Goal: Task Accomplishment & Management: Manage account settings

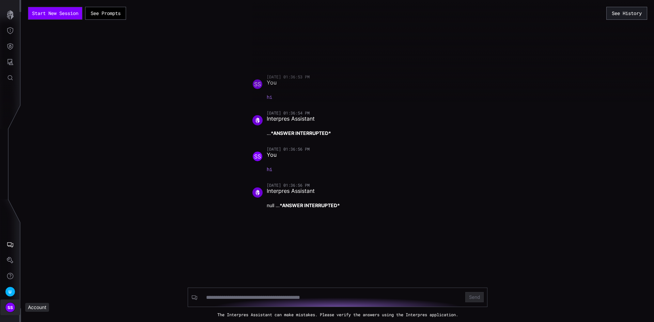
click at [12, 310] on span "SS" at bounding box center [10, 307] width 6 height 7
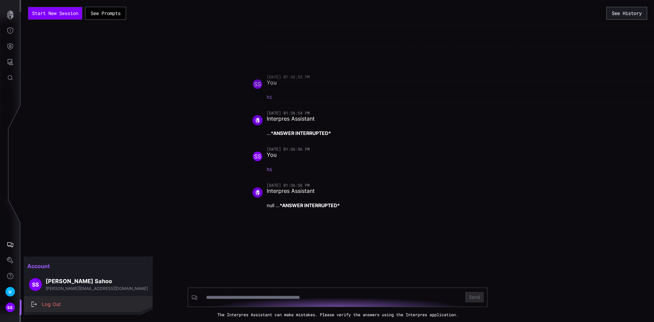
click at [41, 304] on div "Log Out" at bounding box center [91, 304] width 107 height 9
